Goal: Task Accomplishment & Management: Manage account settings

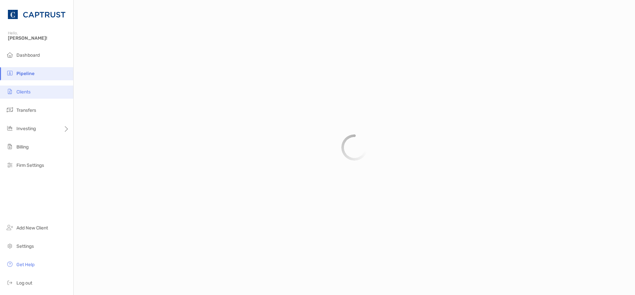
click at [33, 96] on li "Clients" at bounding box center [36, 92] width 73 height 13
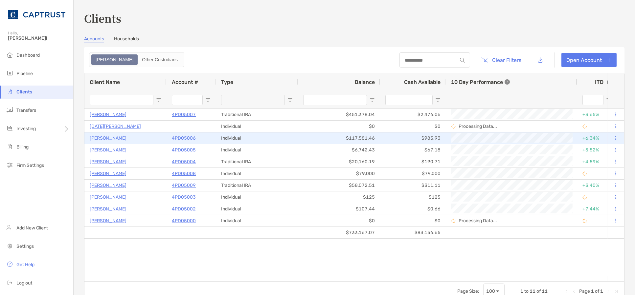
click at [115, 136] on p "[PERSON_NAME]" at bounding box center [108, 138] width 37 height 8
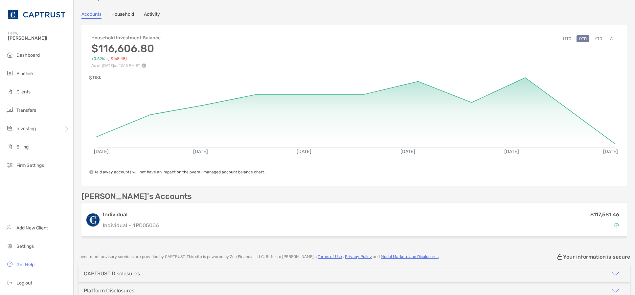
scroll to position [73, 0]
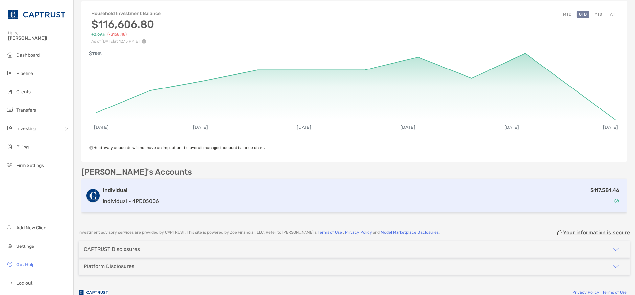
click at [172, 195] on div "$117,581.46" at bounding box center [392, 195] width 461 height 19
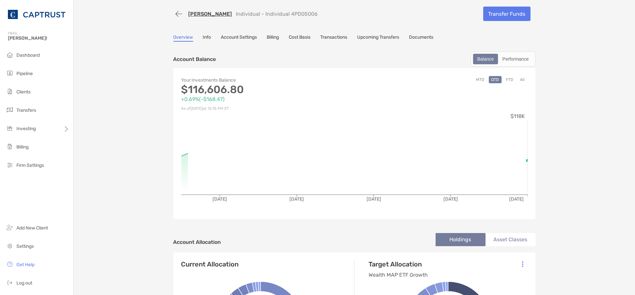
click at [244, 36] on link "Account Settings" at bounding box center [239, 37] width 36 height 7
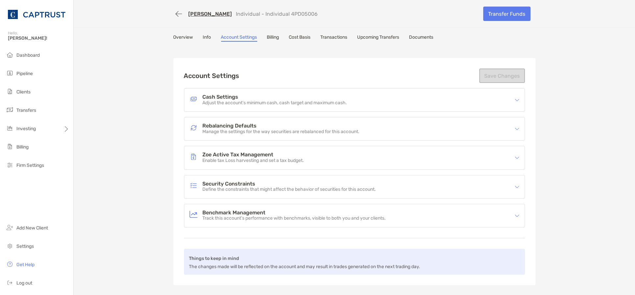
click at [211, 39] on div "Overview Info Account Settings Billing Cost Basis Transactions Upcoming Transfe…" at bounding box center [354, 37] width 362 height 7
click at [208, 38] on div "Overview Info Account Settings Billing Cost Basis Transactions Upcoming Transfe…" at bounding box center [354, 37] width 362 height 7
click at [203, 37] on link "Info" at bounding box center [207, 37] width 8 height 7
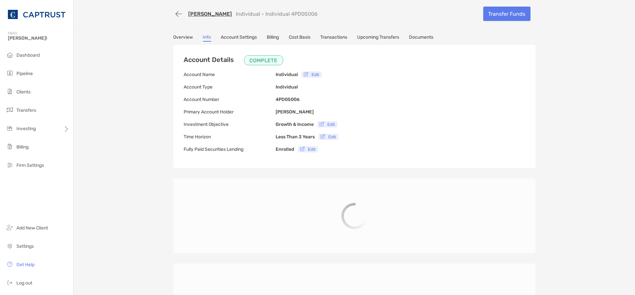
type input "**********"
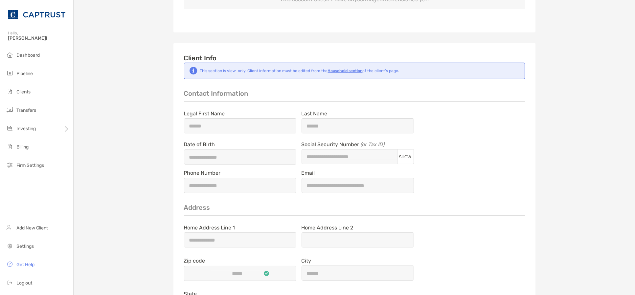
scroll to position [474, 0]
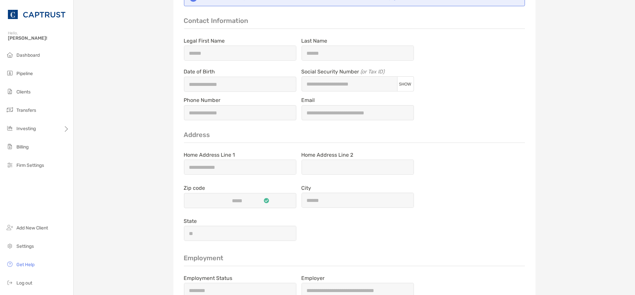
click at [399, 82] on span "SHOW" at bounding box center [405, 84] width 12 height 5
type input "**********"
drag, startPoint x: 358, startPoint y: 85, endPoint x: 302, endPoint y: 84, distance: 55.8
click at [302, 84] on input "**********" at bounding box center [349, 84] width 95 height 6
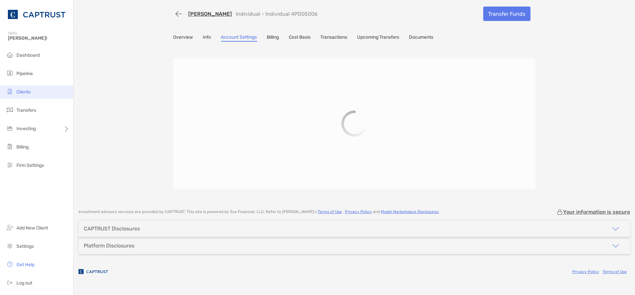
click at [27, 89] on span "Clients" at bounding box center [23, 92] width 14 height 6
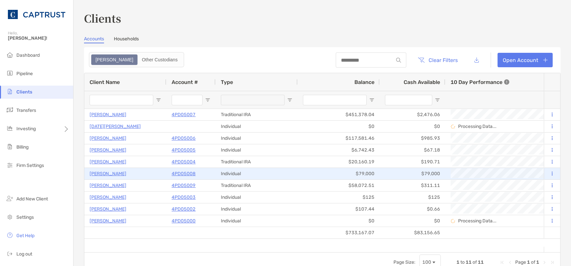
click at [181, 173] on p "4PD05008" at bounding box center [184, 174] width 24 height 8
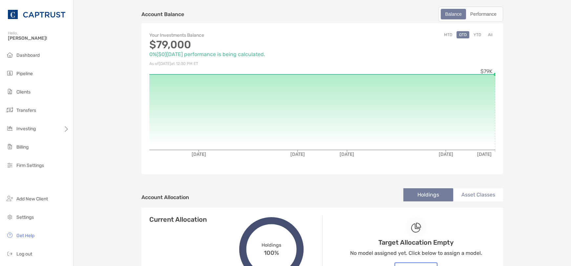
scroll to position [11, 0]
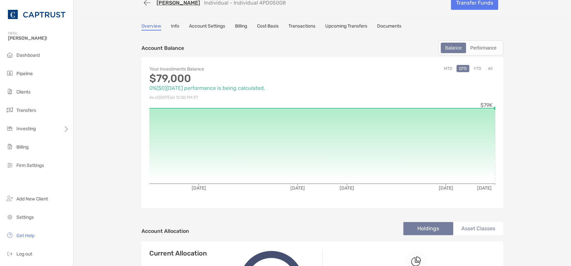
click at [307, 24] on link "Transactions" at bounding box center [302, 26] width 27 height 7
